Goal: Transaction & Acquisition: Purchase product/service

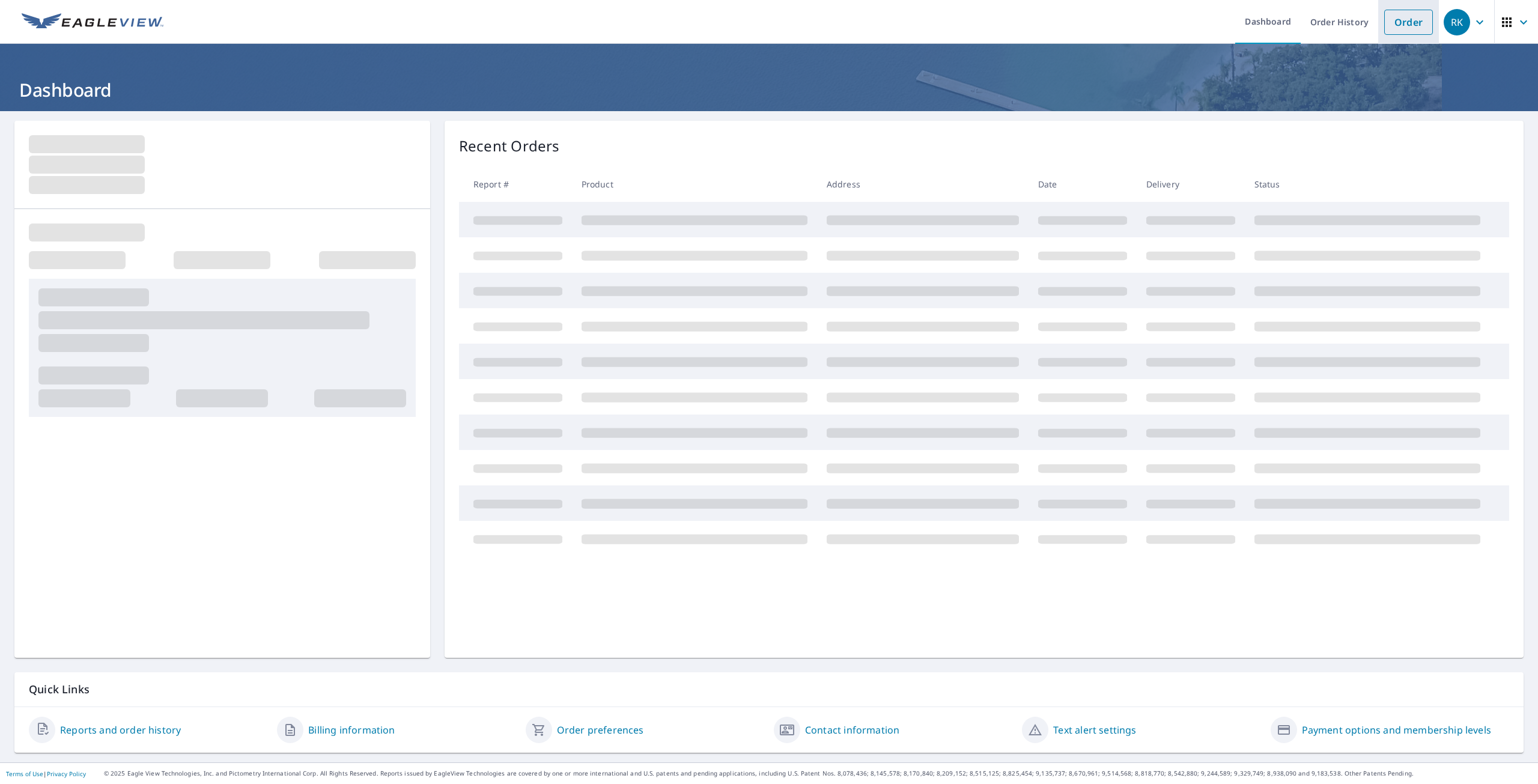
click at [1391, 26] on link "Order" at bounding box center [1409, 22] width 49 height 25
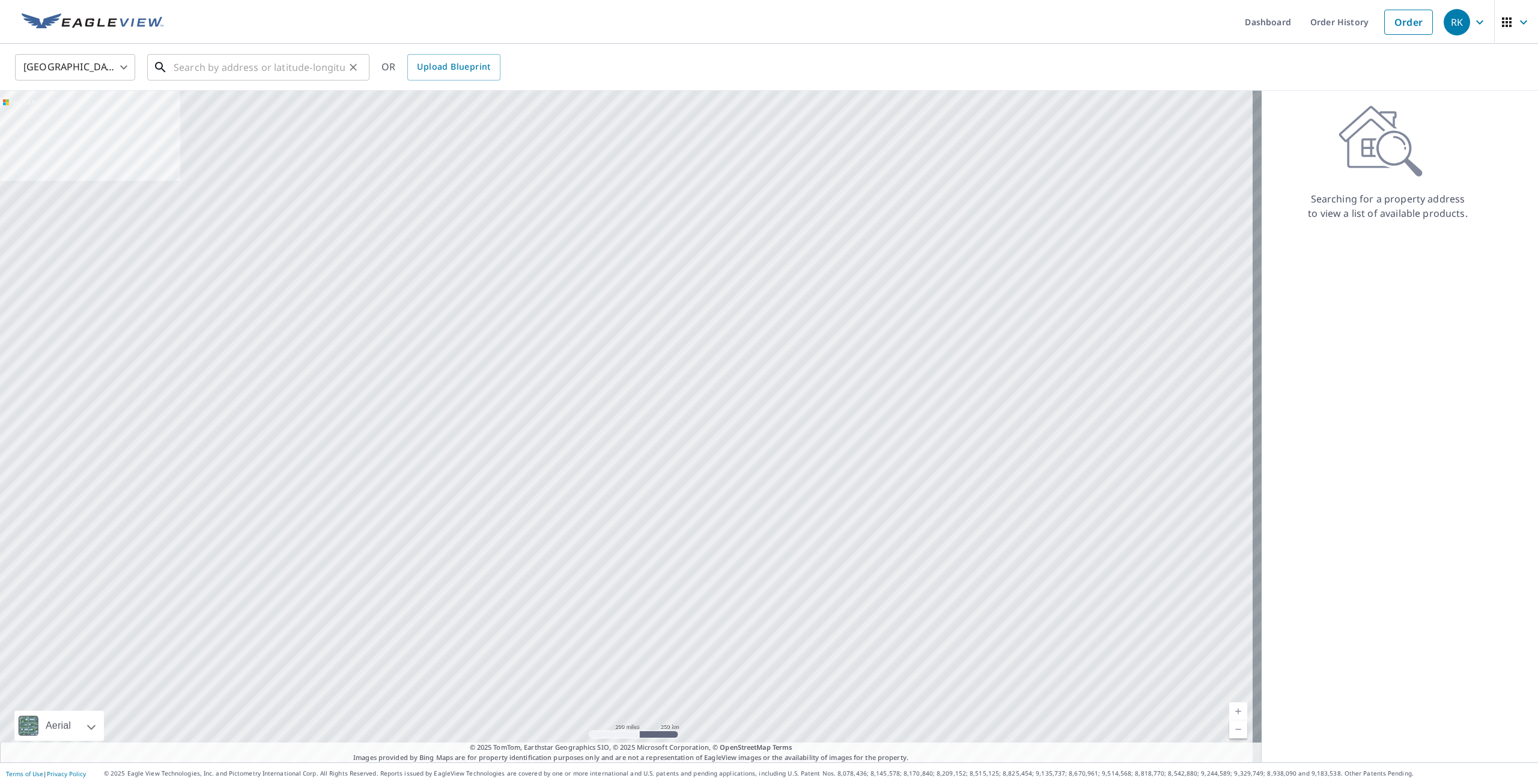
click at [292, 66] on input "text" at bounding box center [259, 67] width 171 height 34
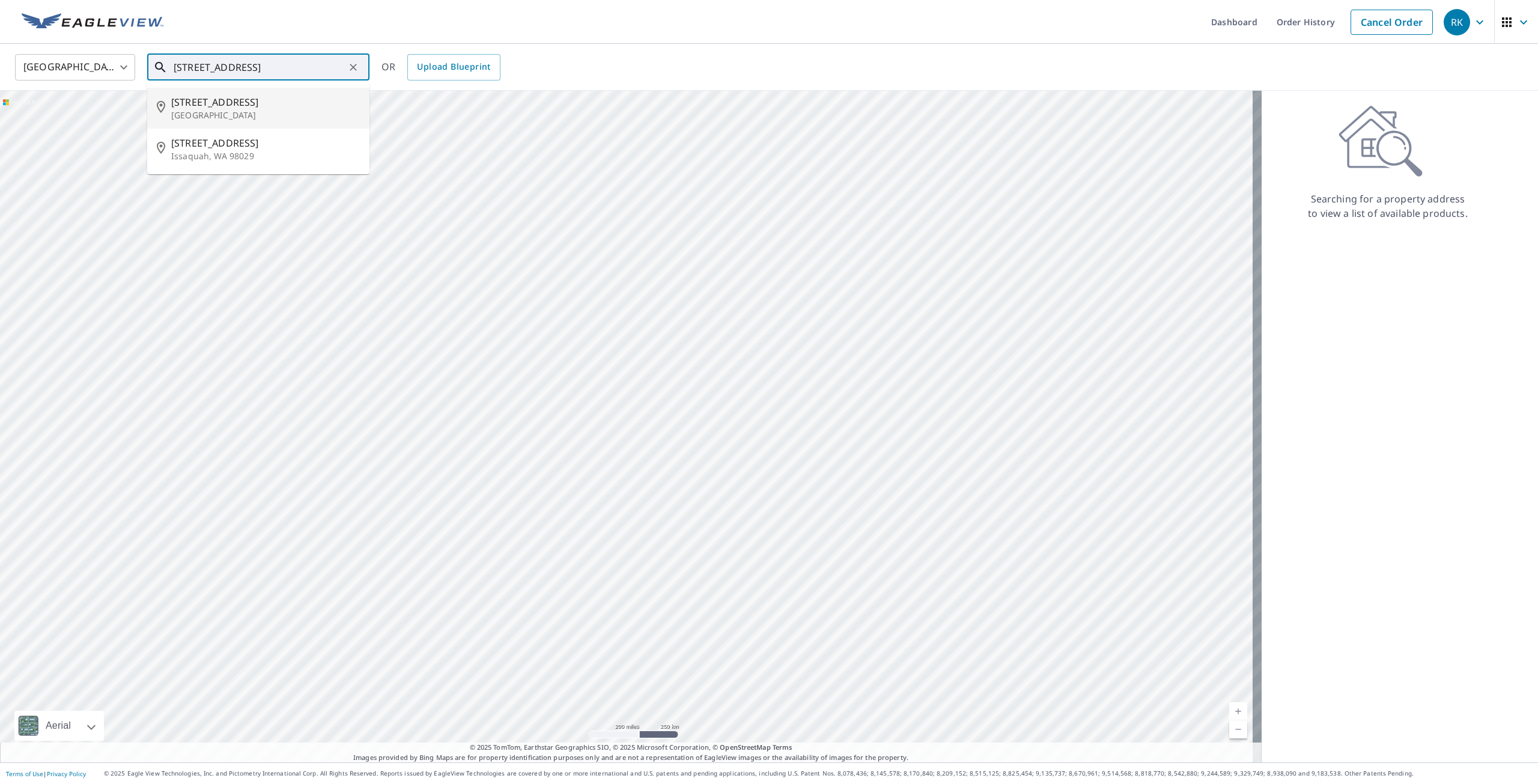
click at [263, 103] on span "[STREET_ADDRESS]" at bounding box center [265, 102] width 189 height 14
type input "[STREET_ADDRESS]"
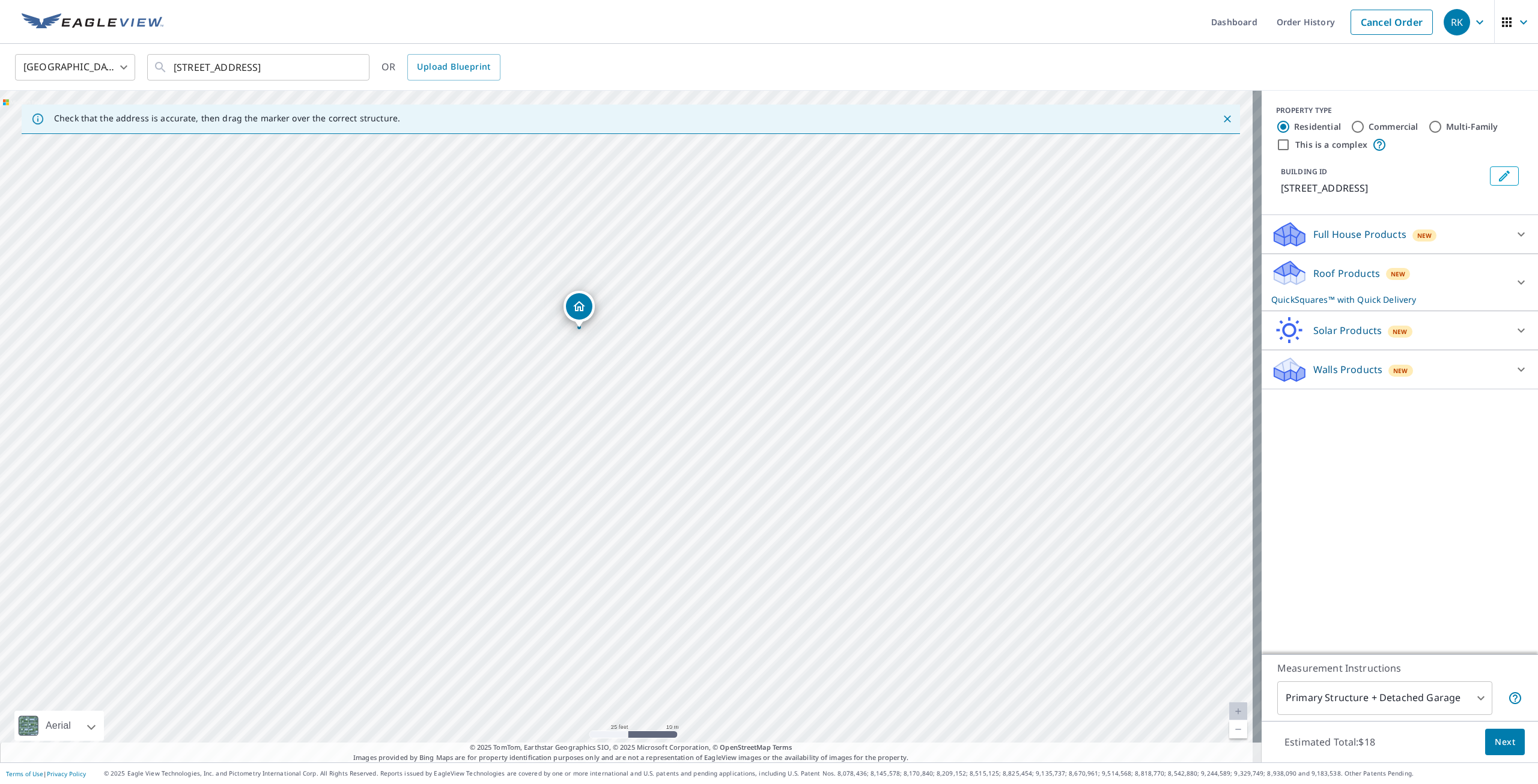
click at [1330, 277] on p "Roof Products" at bounding box center [1347, 273] width 66 height 14
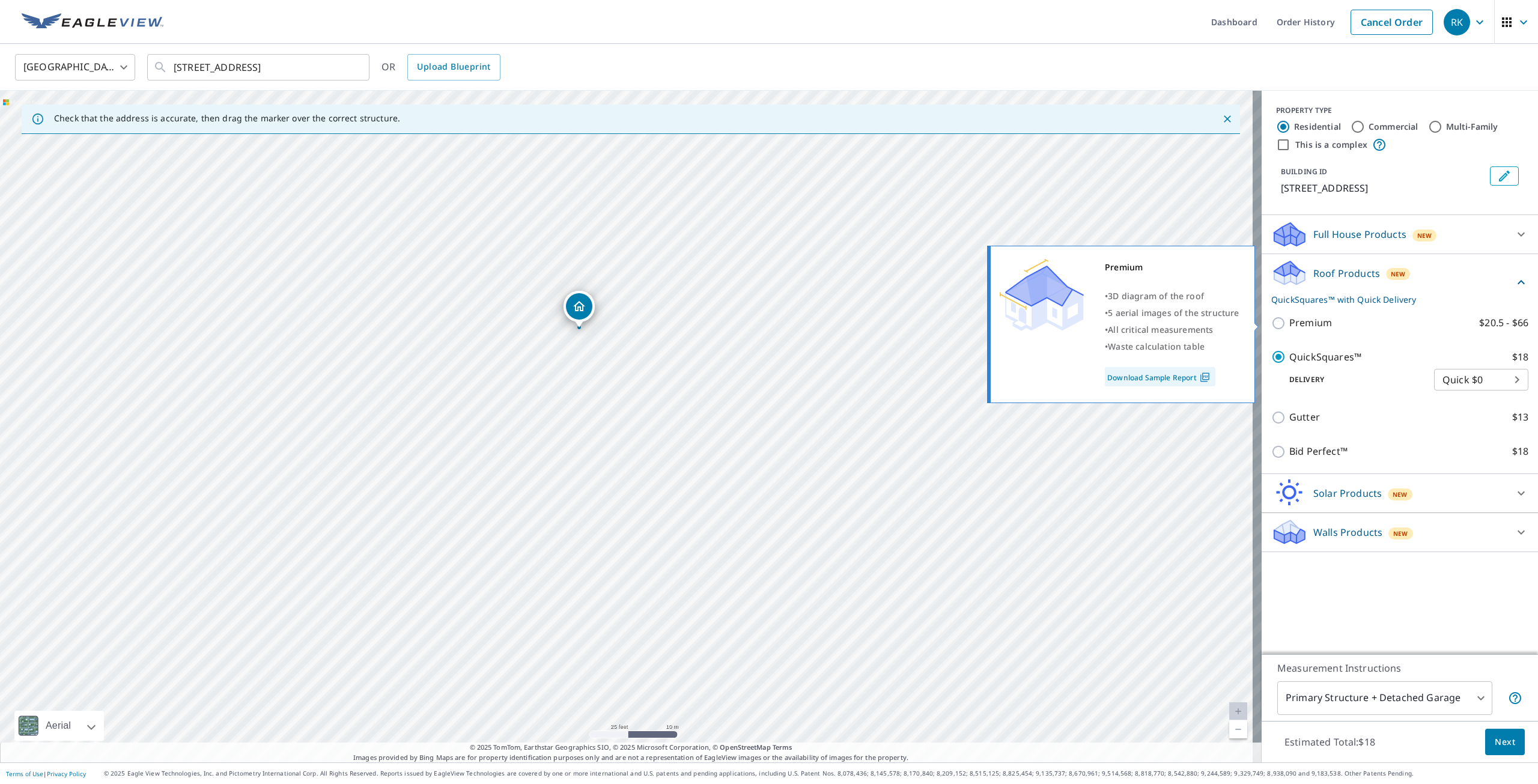
click at [1312, 326] on p "Premium" at bounding box center [1311, 323] width 43 height 15
click at [1290, 326] on input "Premium $20.5 - $66" at bounding box center [1280, 323] width 18 height 14
checkbox input "true"
checkbox input "false"
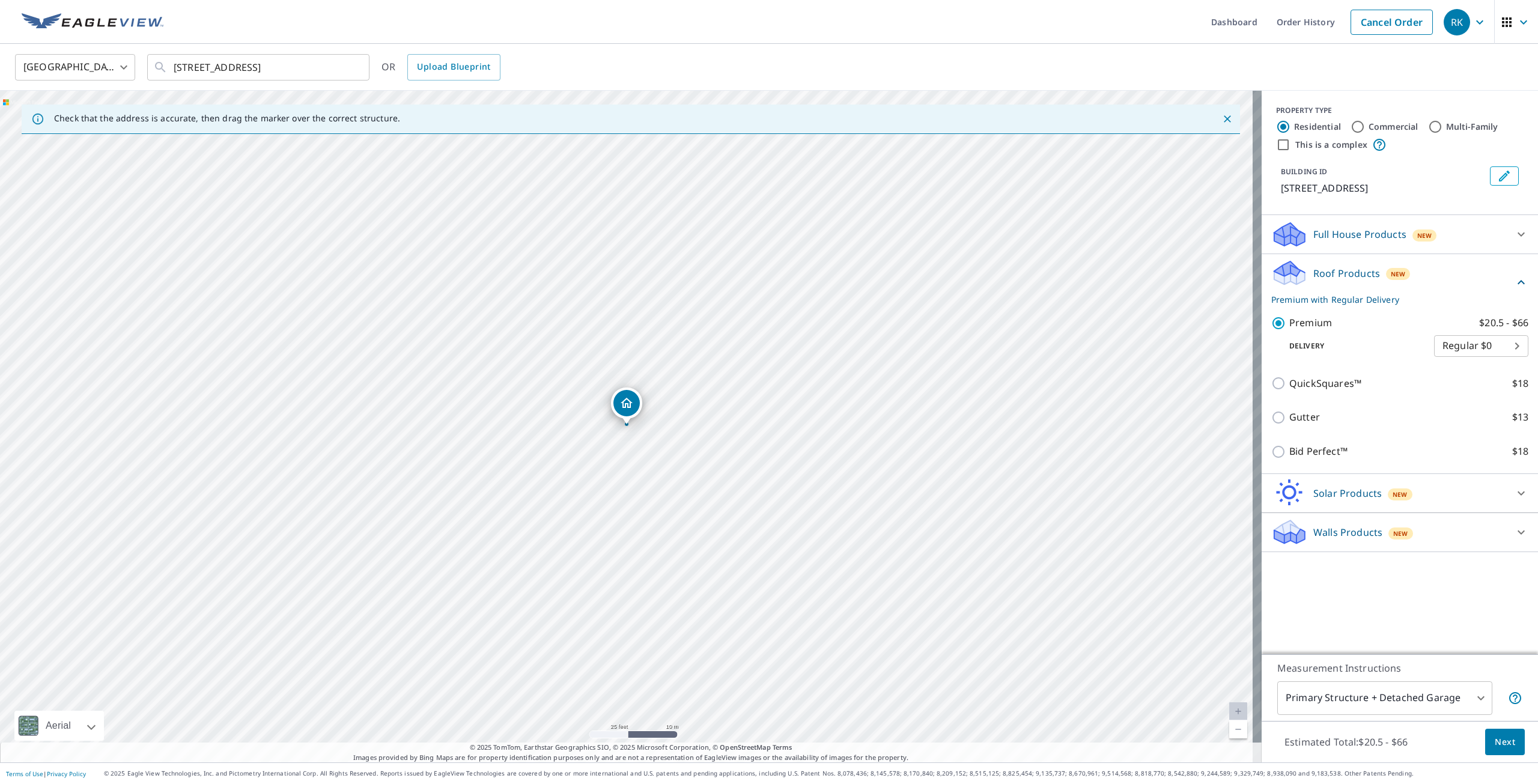
click at [1495, 744] on span "Next" at bounding box center [1505, 742] width 20 height 15
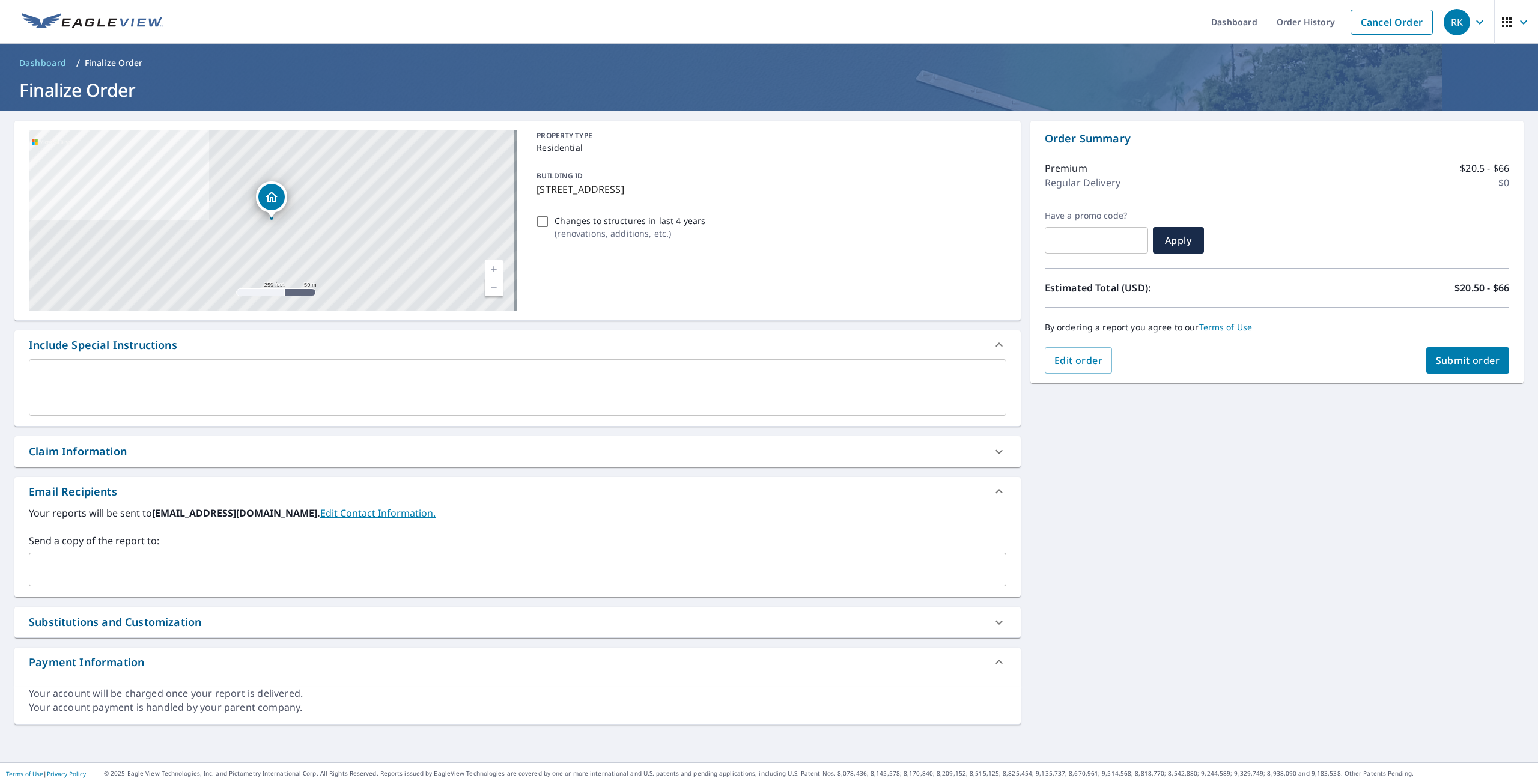
click at [129, 594] on div "Your reports will be sent to [EMAIL_ADDRESS][DOMAIN_NAME]. Edit Contact Informa…" at bounding box center [518, 551] width 1007 height 91
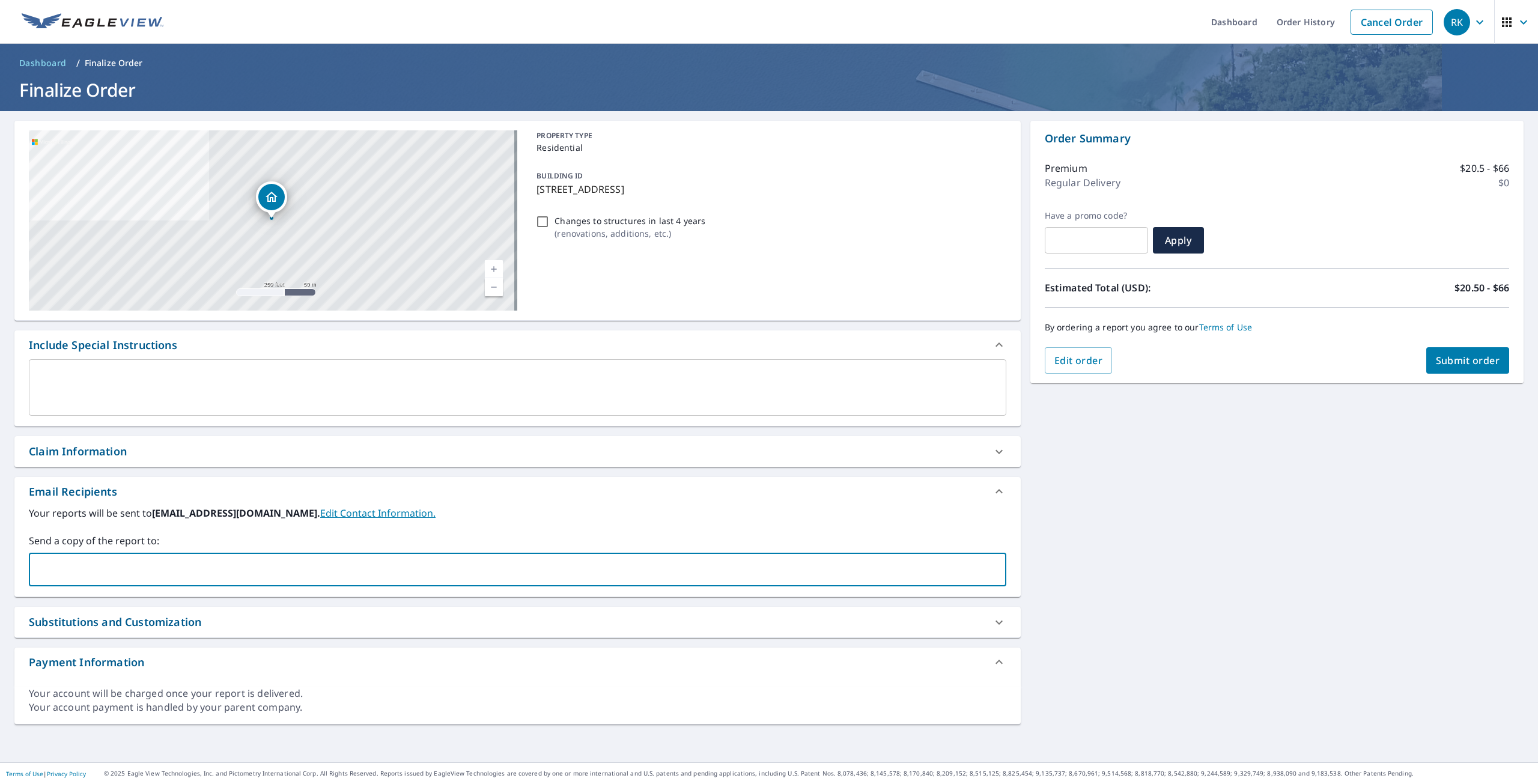
click at [129, 571] on input "text" at bounding box center [508, 570] width 949 height 23
type input "[PERSON_NAME][EMAIL_ADDRESS][PERSON_NAME][DOMAIN_NAME]"
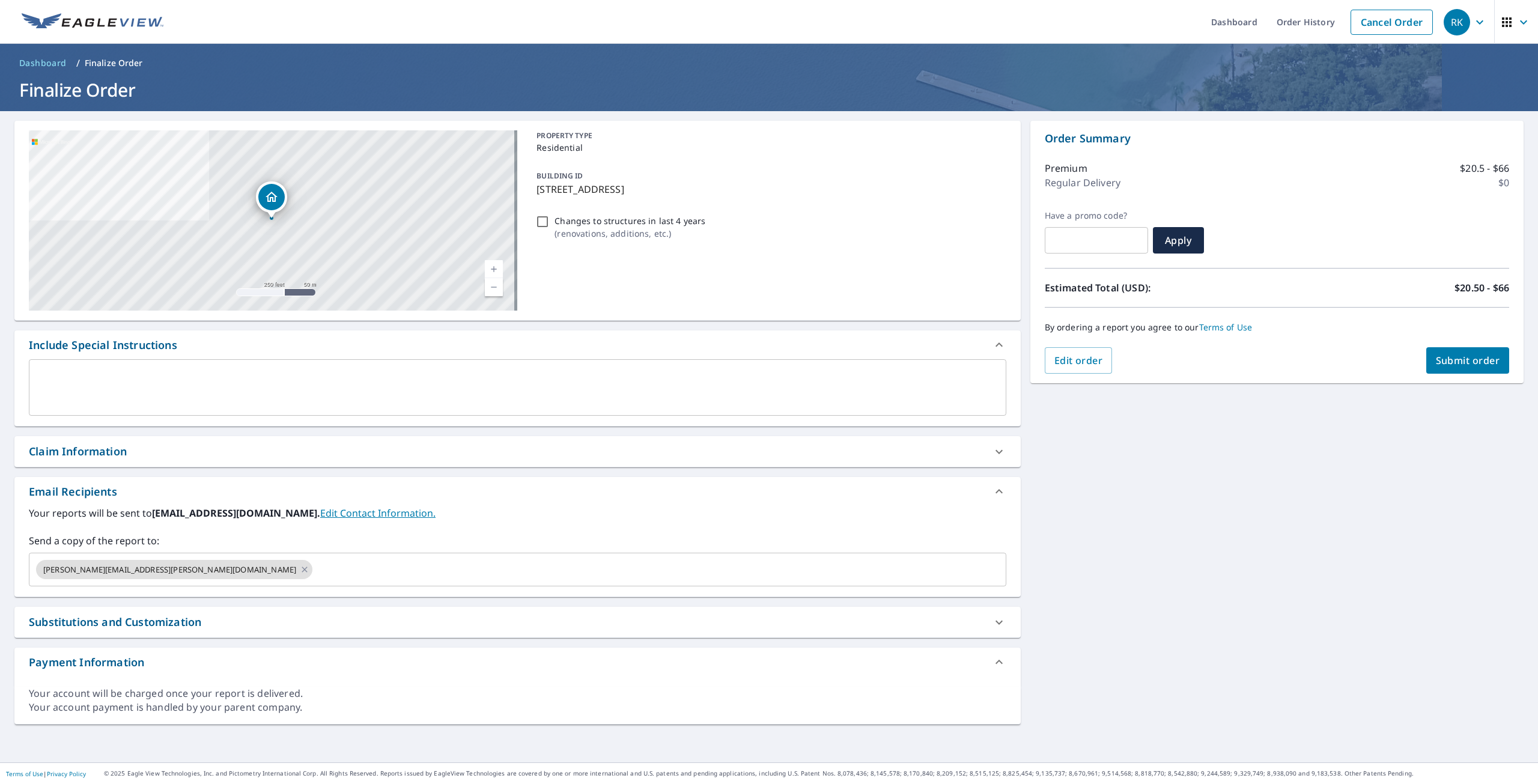
click at [1366, 419] on div "[STREET_ADDRESS] Aerial Road A standard road map Aerial A detailed look from ab…" at bounding box center [769, 437] width 1538 height 651
click at [1436, 359] on span "Submit order" at bounding box center [1468, 360] width 64 height 13
checkbox input "true"
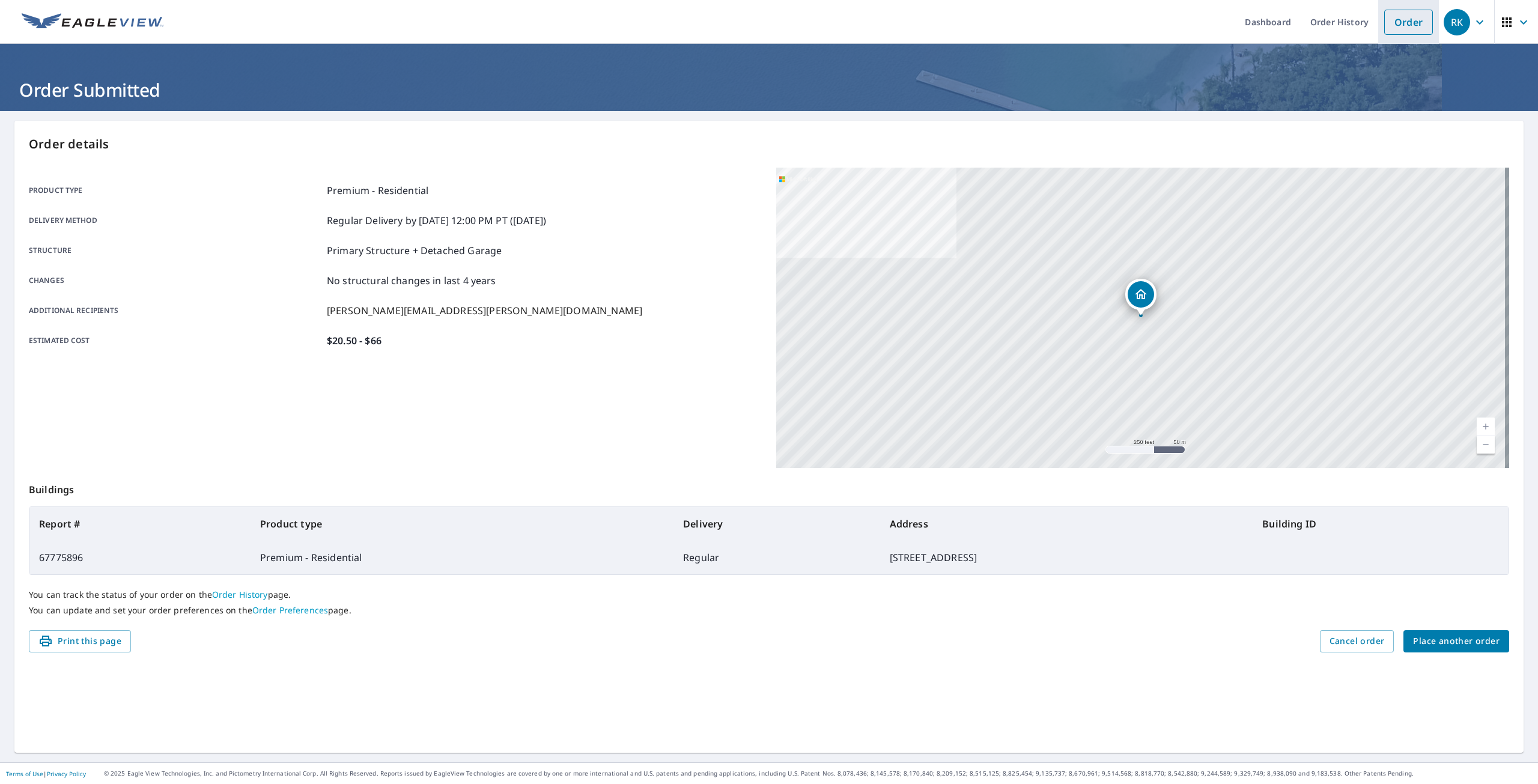
click at [1406, 28] on link "Order" at bounding box center [1409, 22] width 49 height 25
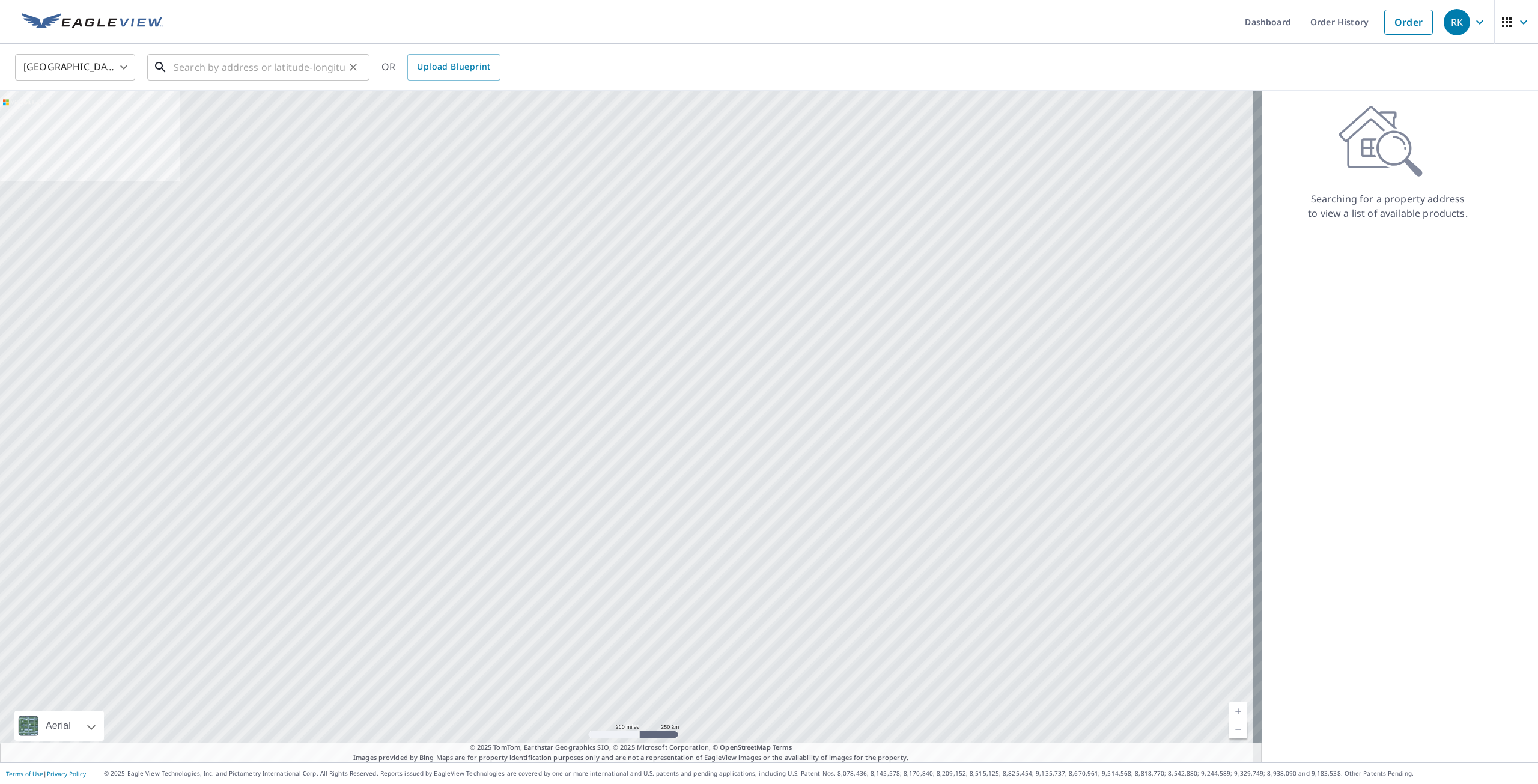
click at [309, 66] on input "text" at bounding box center [259, 67] width 171 height 34
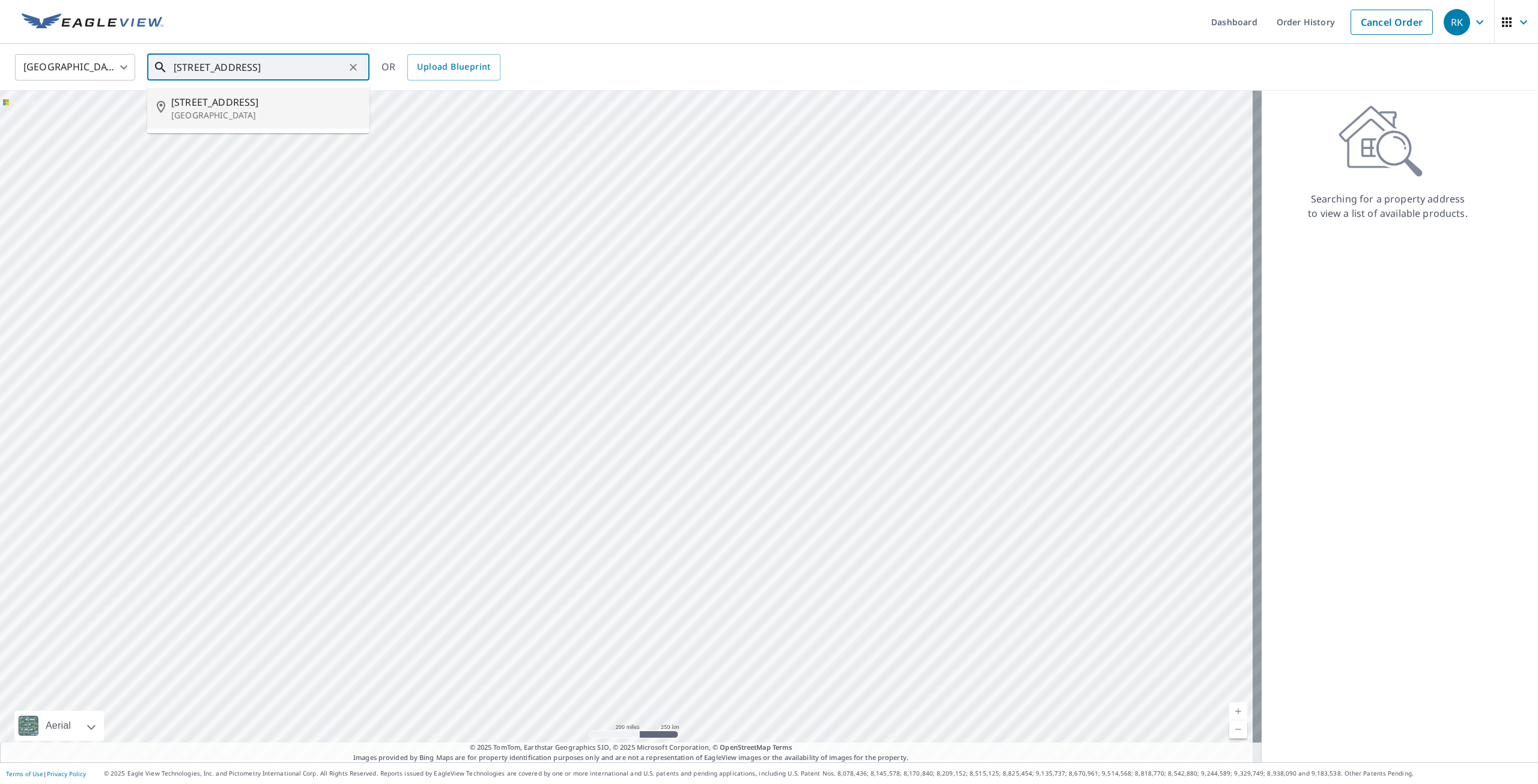
click at [284, 106] on span "[STREET_ADDRESS]" at bounding box center [265, 102] width 189 height 14
type input "[STREET_ADDRESS]"
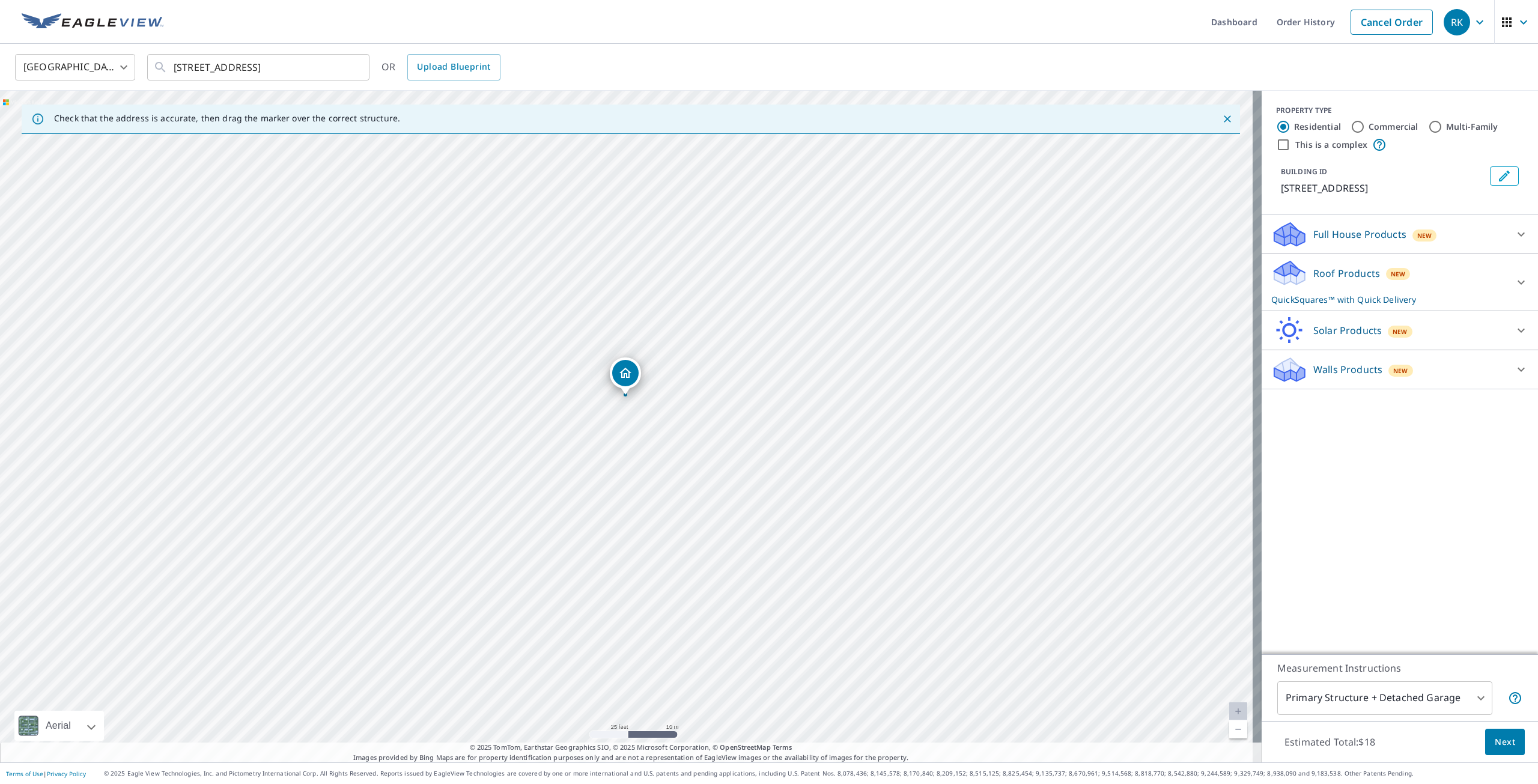
click at [1299, 275] on div "Roof Products New QuickSquares™ with Quick Delivery" at bounding box center [1389, 282] width 235 height 47
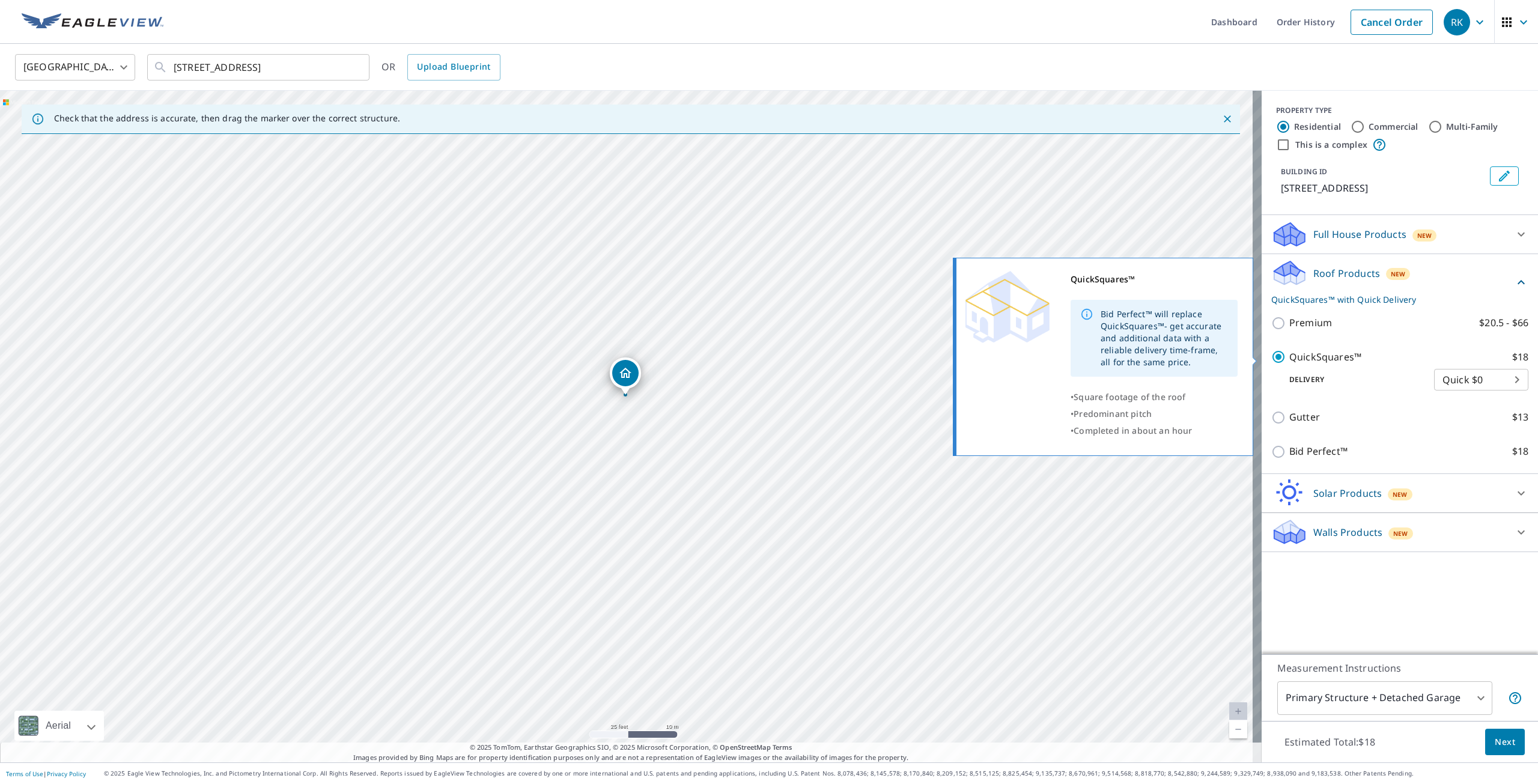
click at [1299, 319] on p "Premium" at bounding box center [1311, 323] width 43 height 15
click at [1290, 319] on input "Premium $20.5 - $66" at bounding box center [1280, 323] width 18 height 14
checkbox input "true"
checkbox input "false"
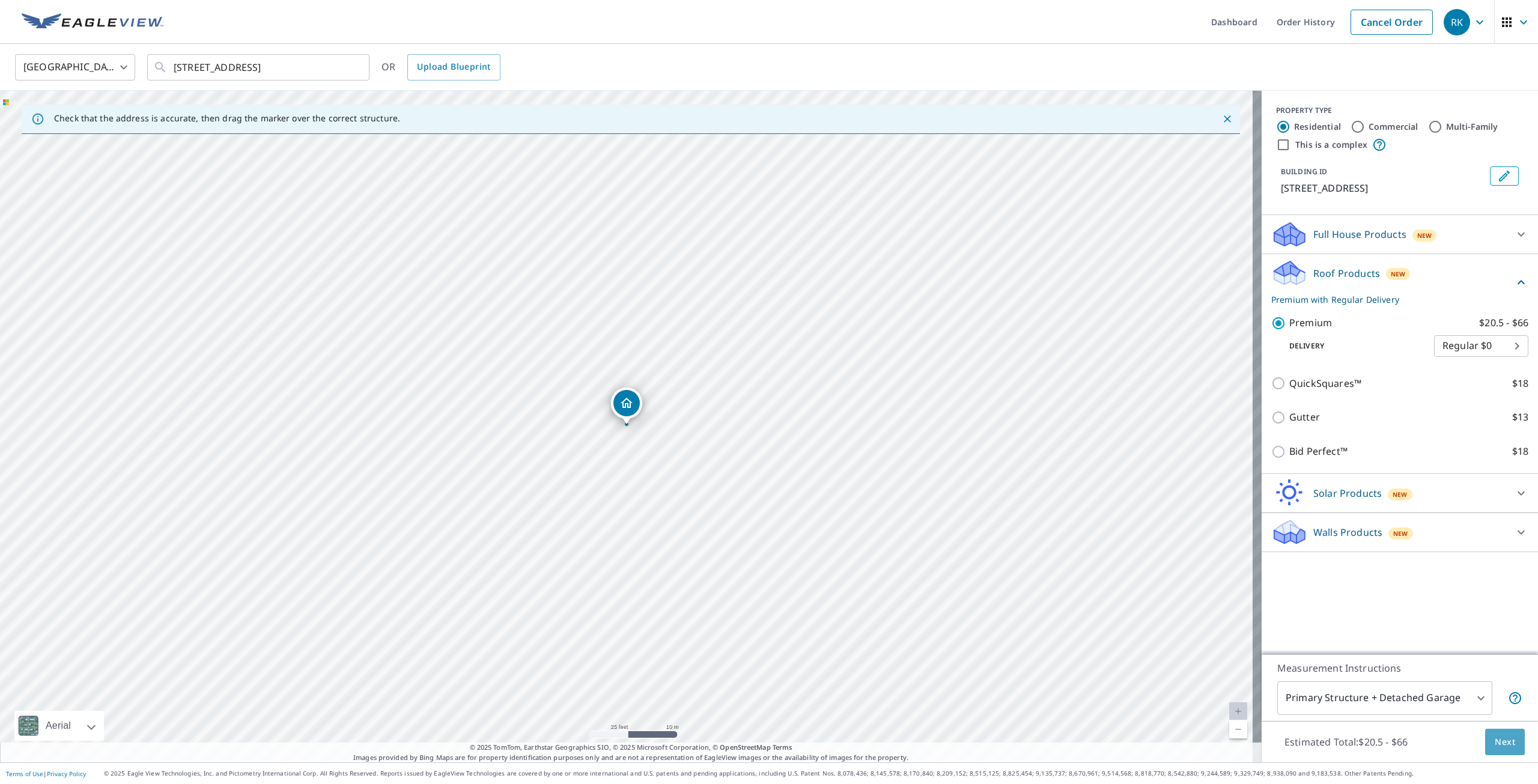
click at [1497, 742] on span "Next" at bounding box center [1505, 742] width 20 height 15
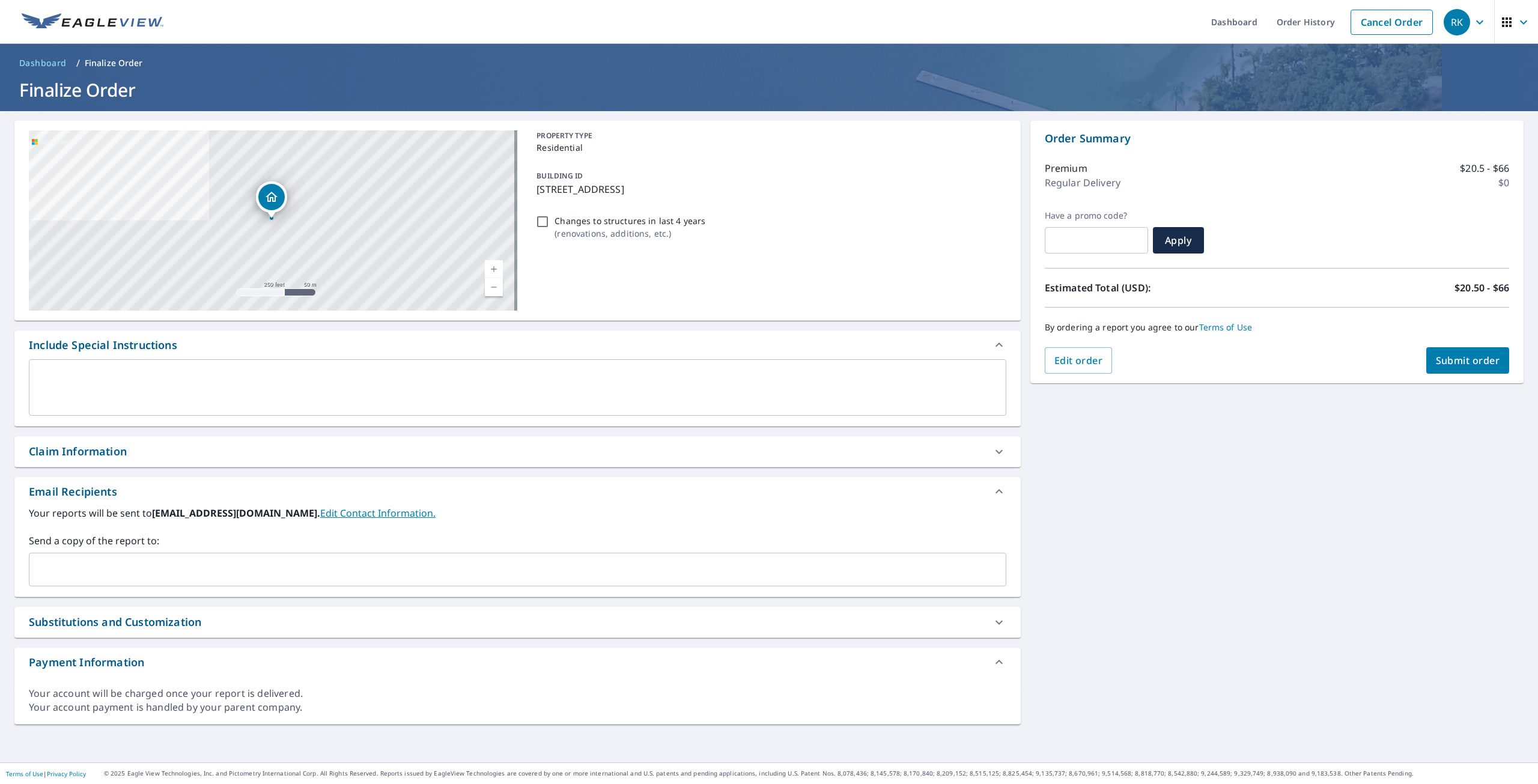
click at [126, 570] on input "text" at bounding box center [508, 570] width 949 height 23
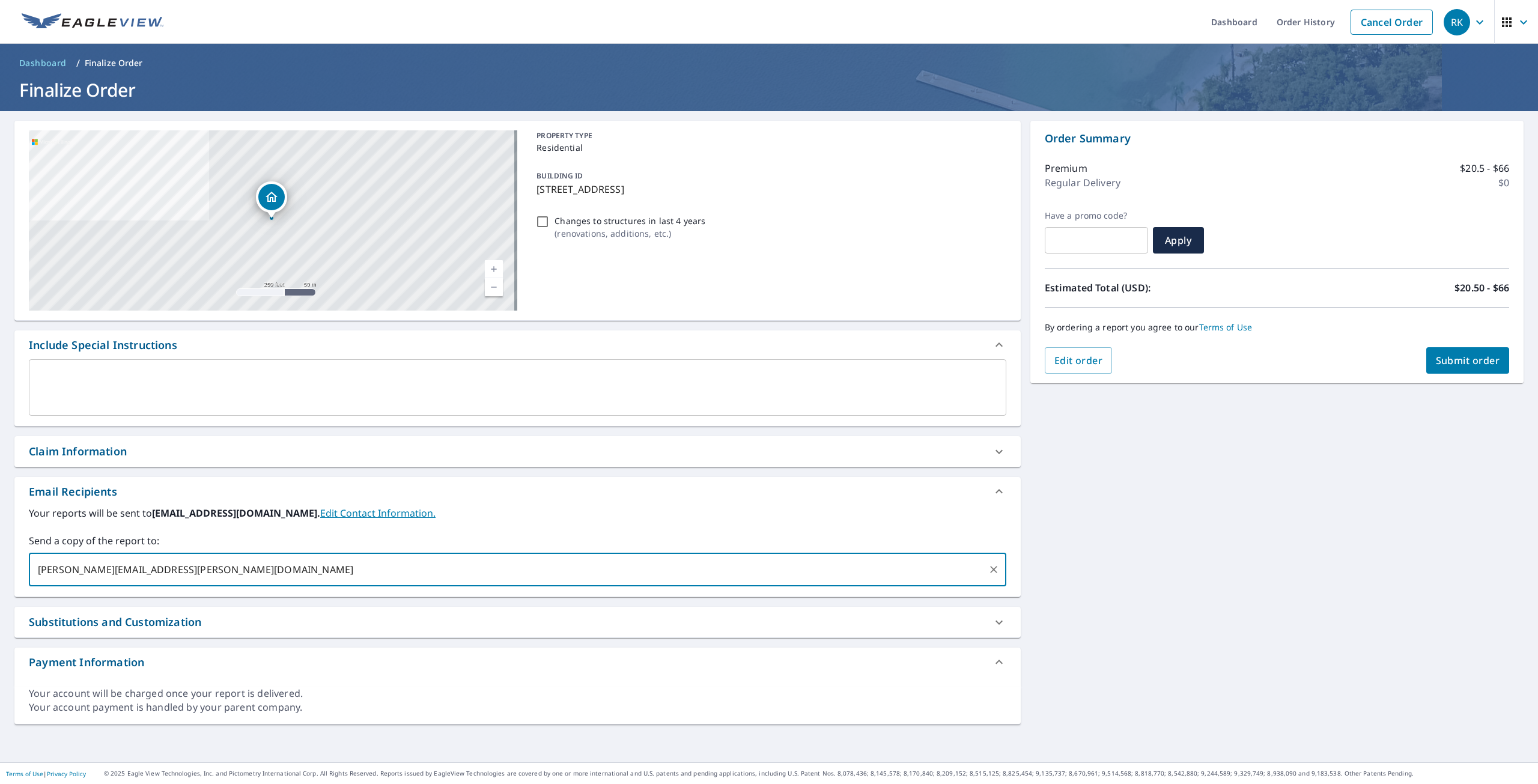
type input "[PERSON_NAME][EMAIL_ADDRESS][PERSON_NAME][DOMAIN_NAME]"
drag, startPoint x: 1318, startPoint y: 460, endPoint x: 1423, endPoint y: 408, distance: 117.2
click at [1318, 459] on div "[STREET_ADDRESS] Aerial Road A standard road map Aerial A detailed look from ab…" at bounding box center [769, 437] width 1538 height 651
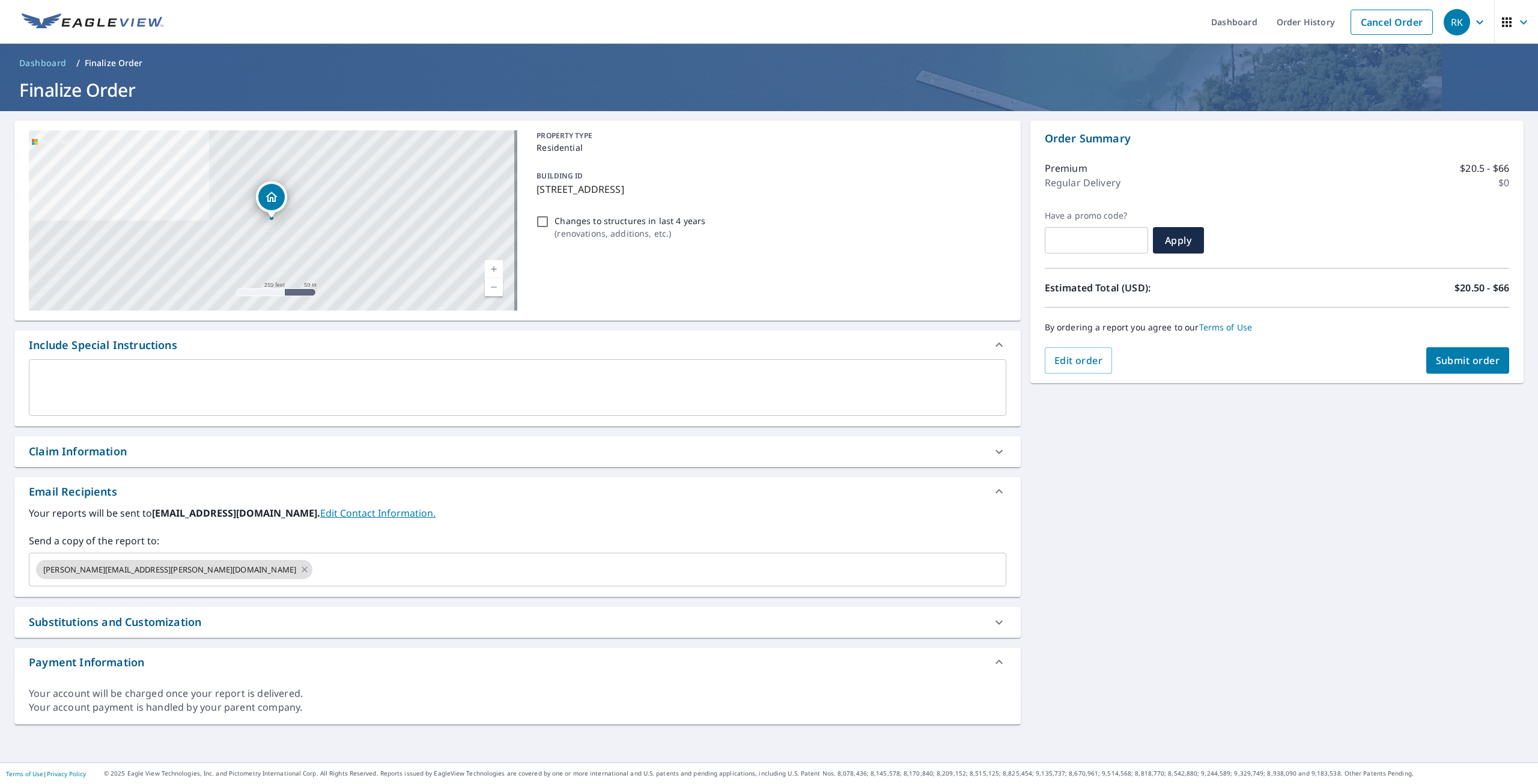
click at [1453, 355] on span "Submit order" at bounding box center [1468, 360] width 64 height 13
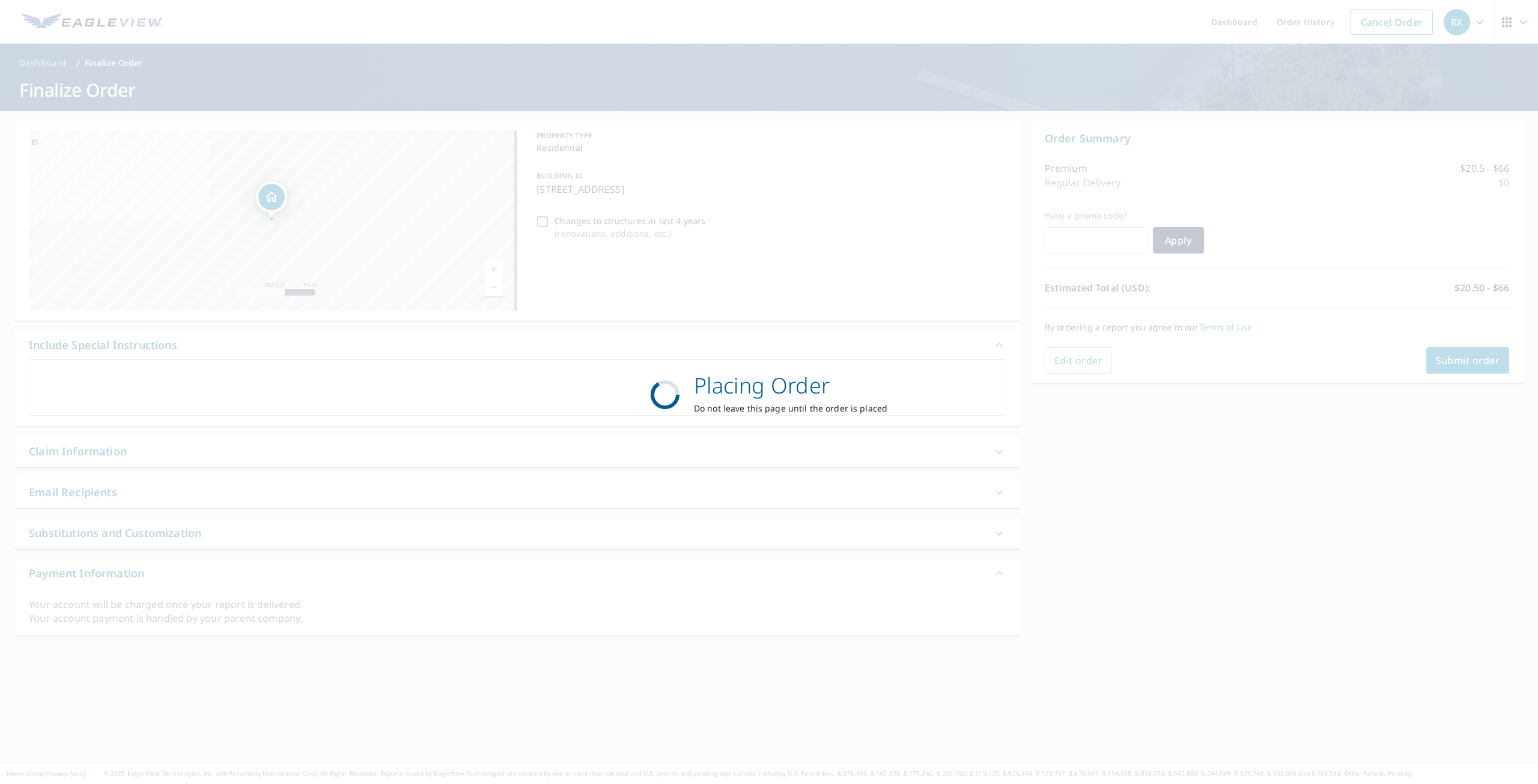
checkbox input "true"
